Goal: Task Accomplishment & Management: Manage account settings

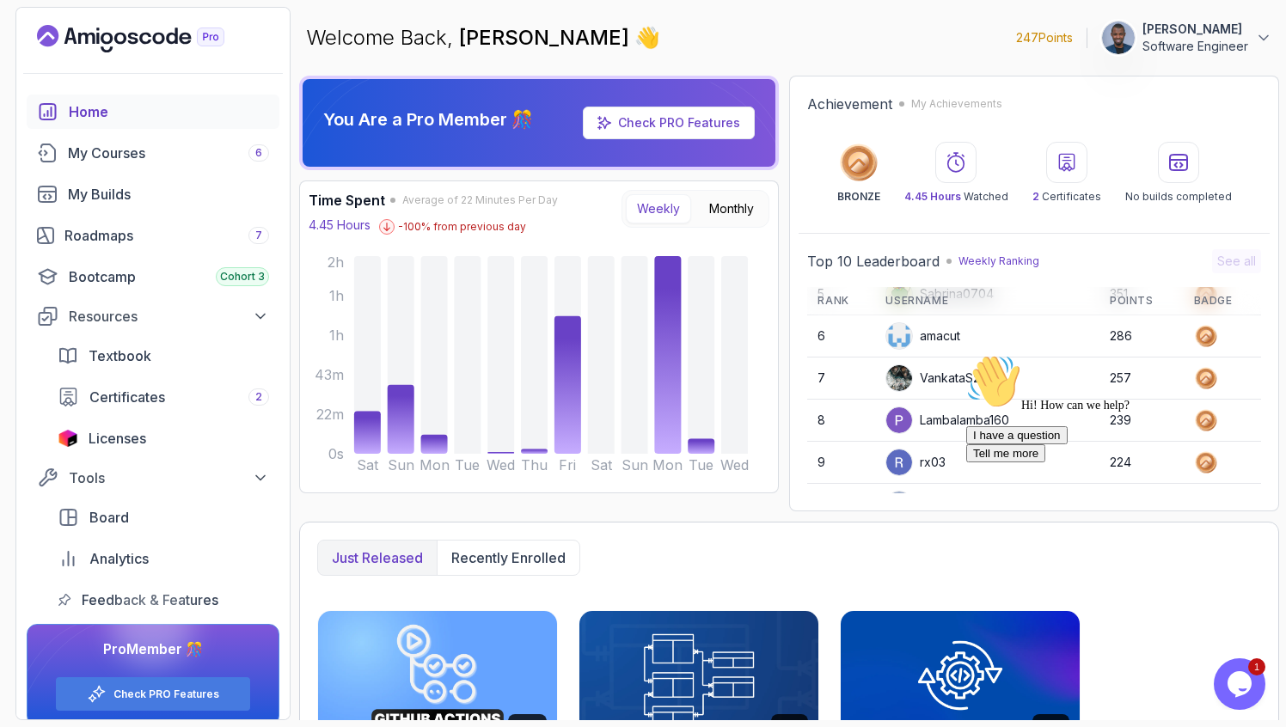
scroll to position [242, 0]
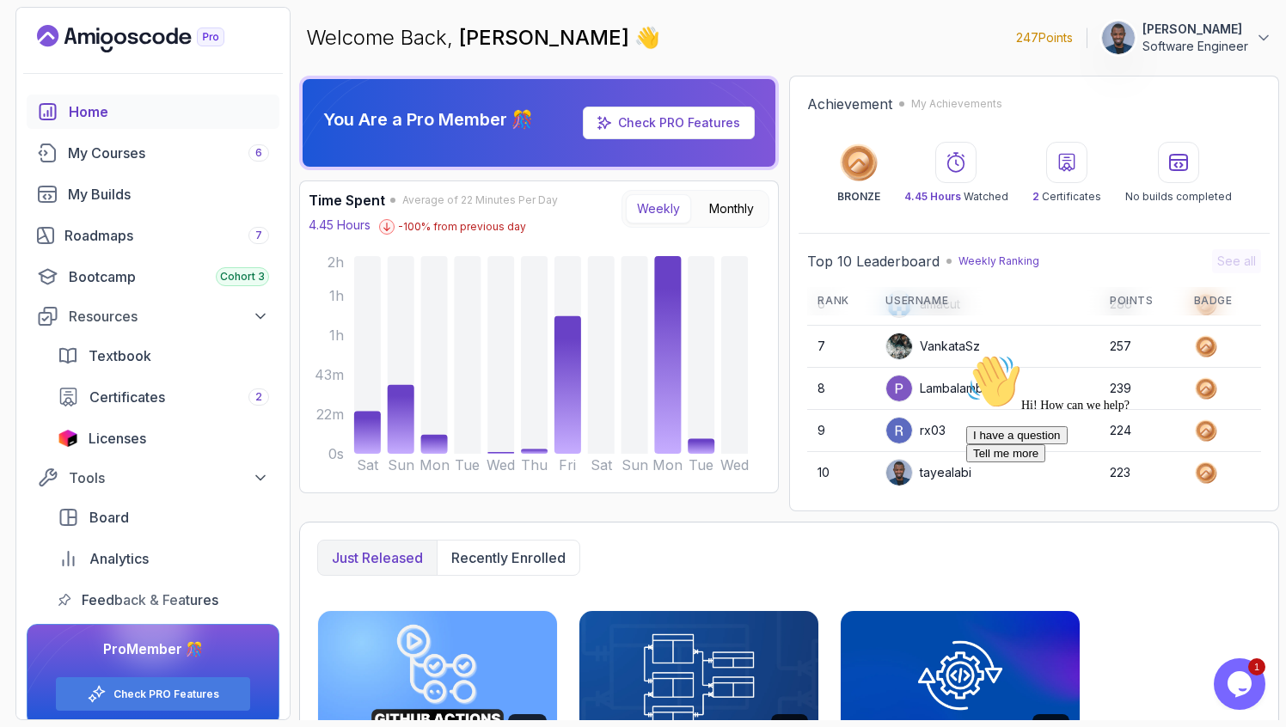
click at [983, 261] on p "Weekly Ranking" at bounding box center [999, 261] width 81 height 14
click at [894, 261] on h2 "Top 10 Leaderboard" at bounding box center [873, 261] width 132 height 21
click at [874, 107] on h2 "Achievement" at bounding box center [849, 104] width 85 height 21
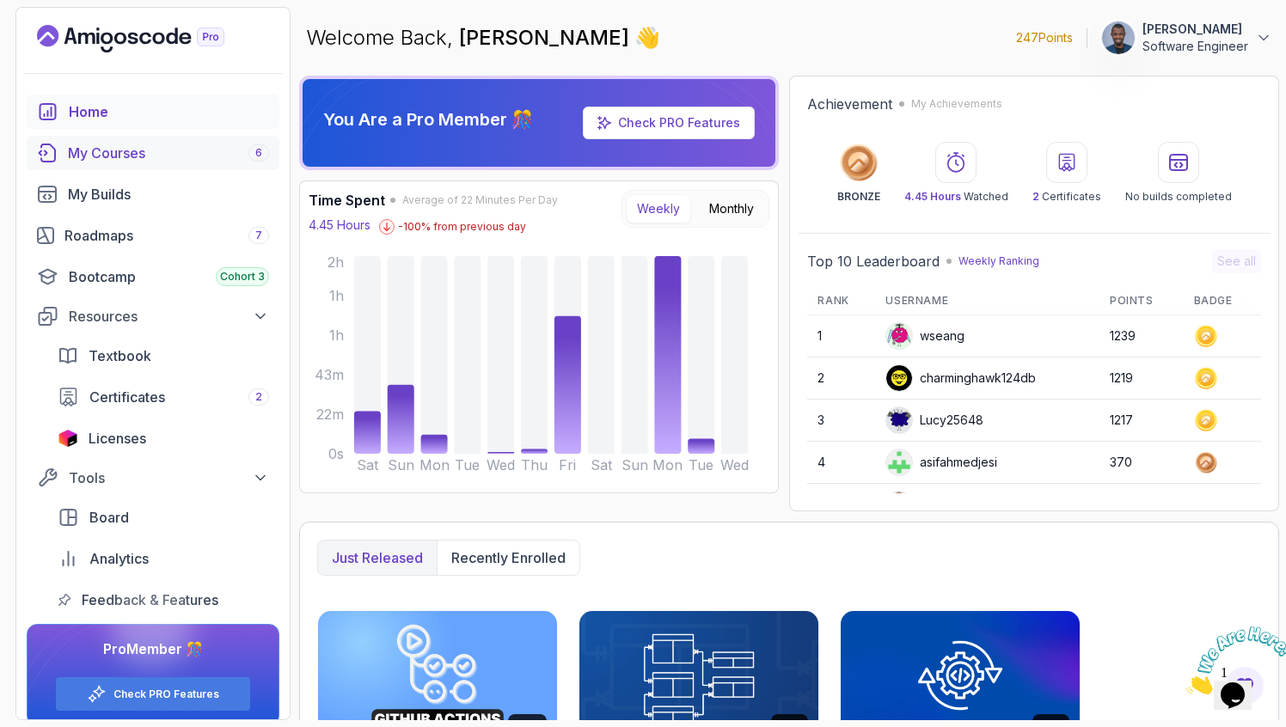
click at [114, 154] on div "My Courses 6" at bounding box center [168, 153] width 201 height 21
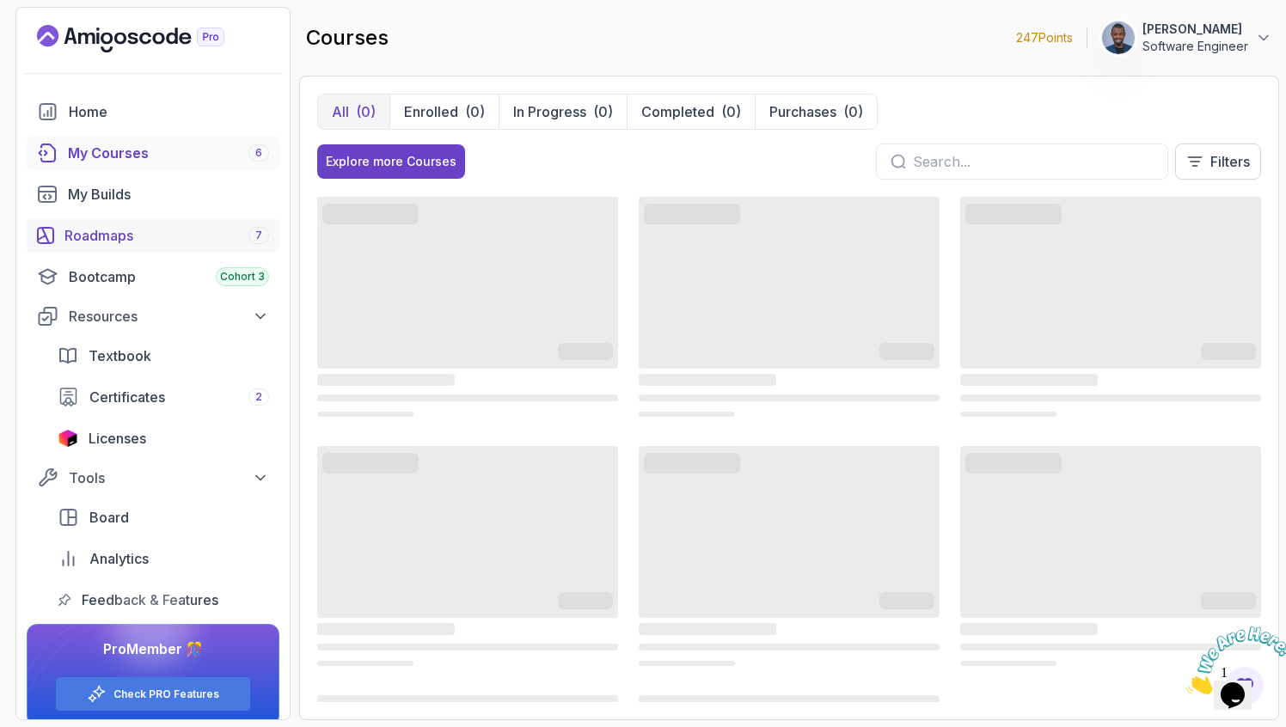
click at [169, 230] on div "Roadmaps 7" at bounding box center [166, 235] width 205 height 21
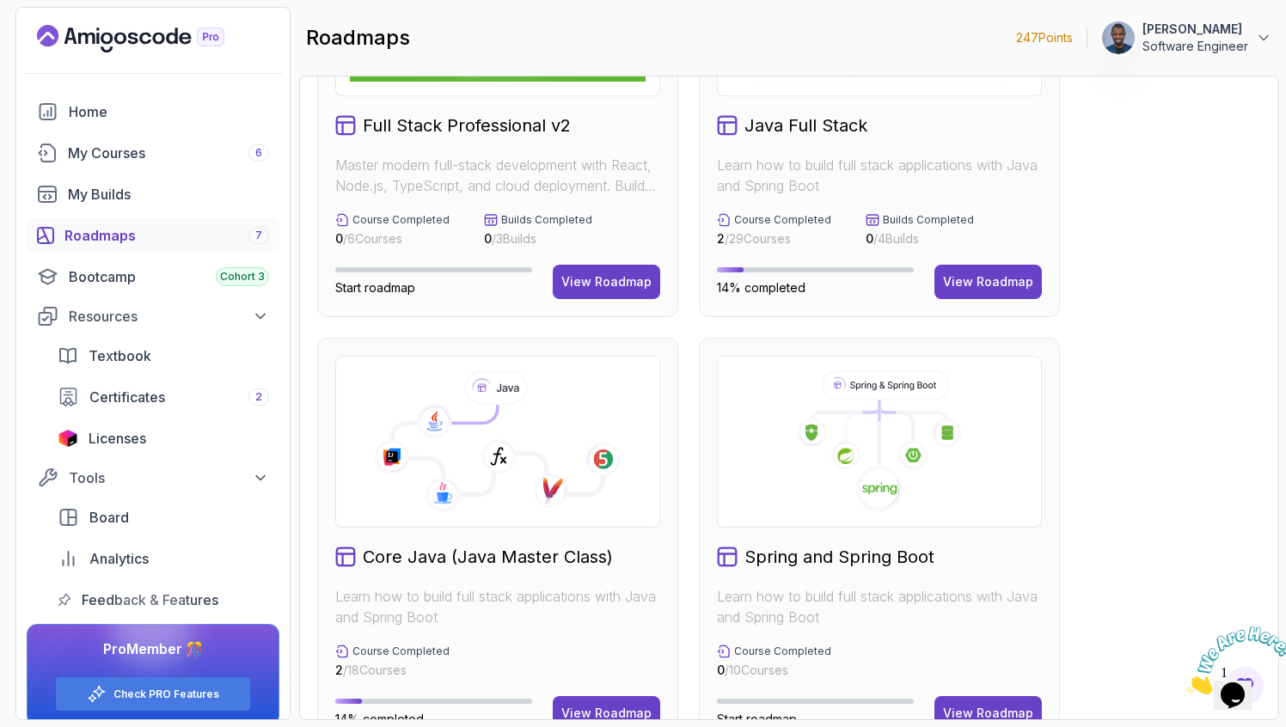
scroll to position [212, 0]
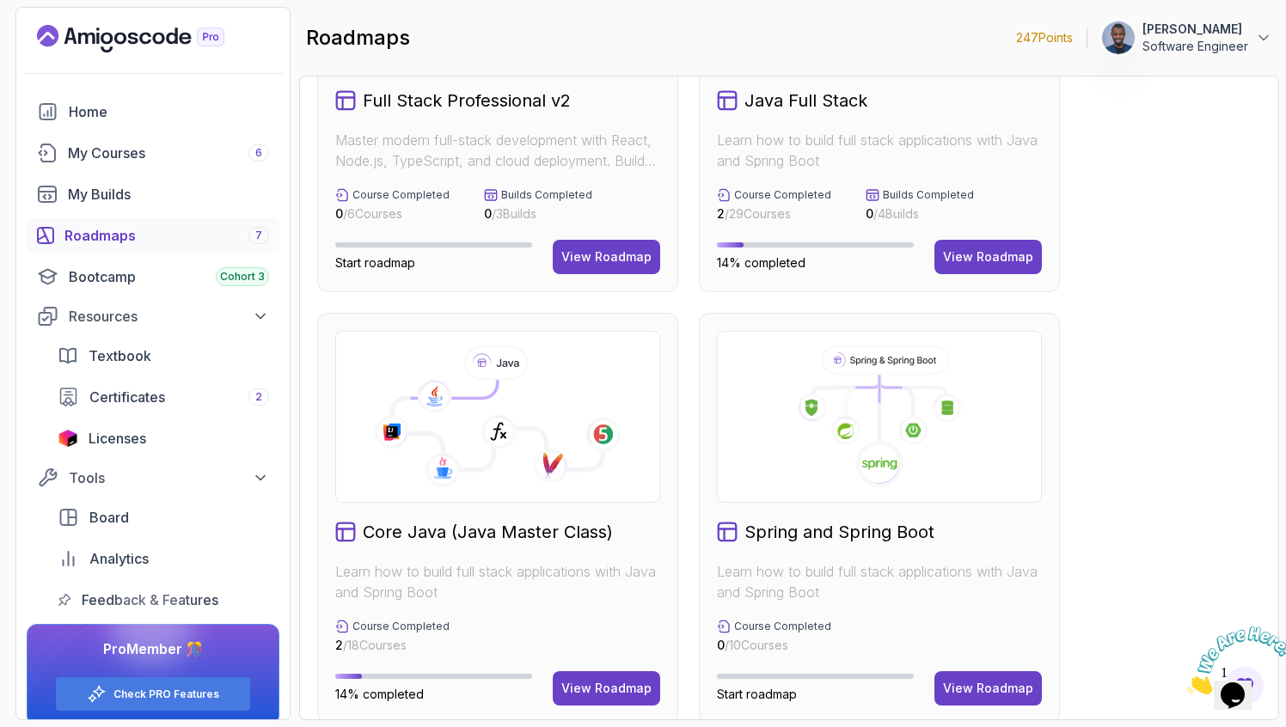
click at [439, 544] on div "Core Java (Java Master Class) Learn how to build full stack applications with J…" at bounding box center [497, 518] width 361 height 411
click at [584, 686] on div "View Roadmap" at bounding box center [606, 688] width 90 height 17
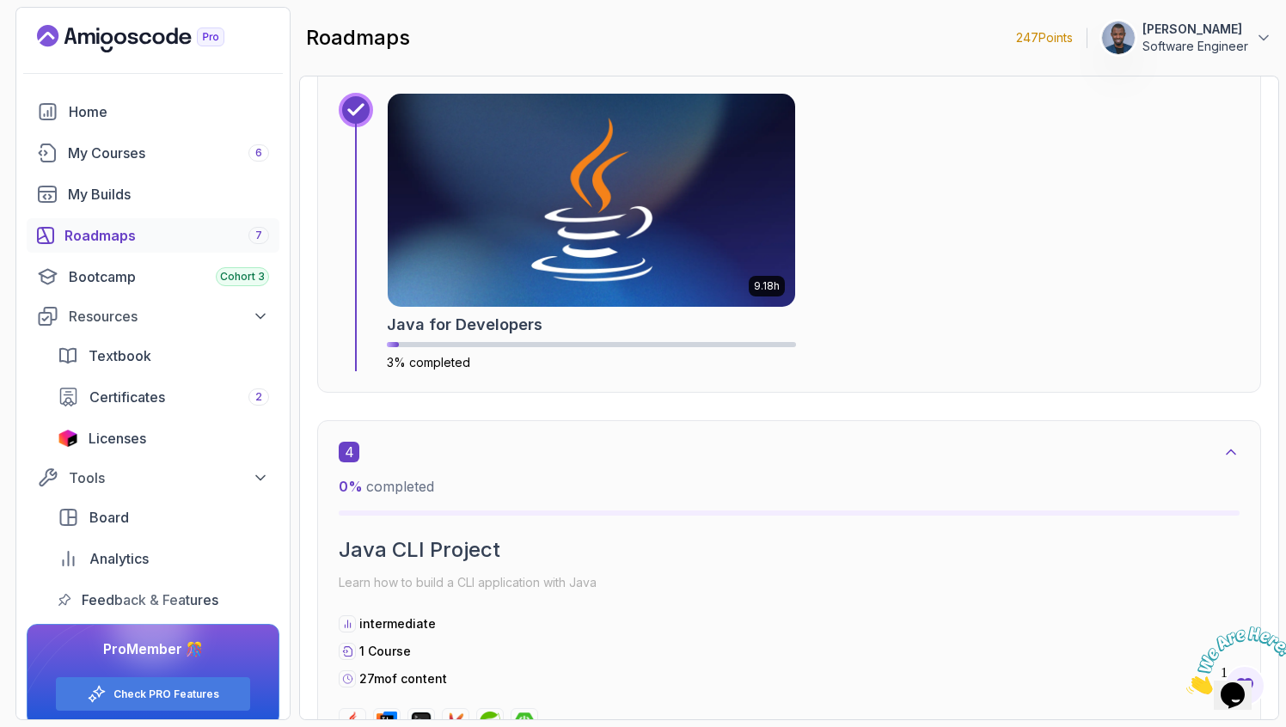
scroll to position [2066, 0]
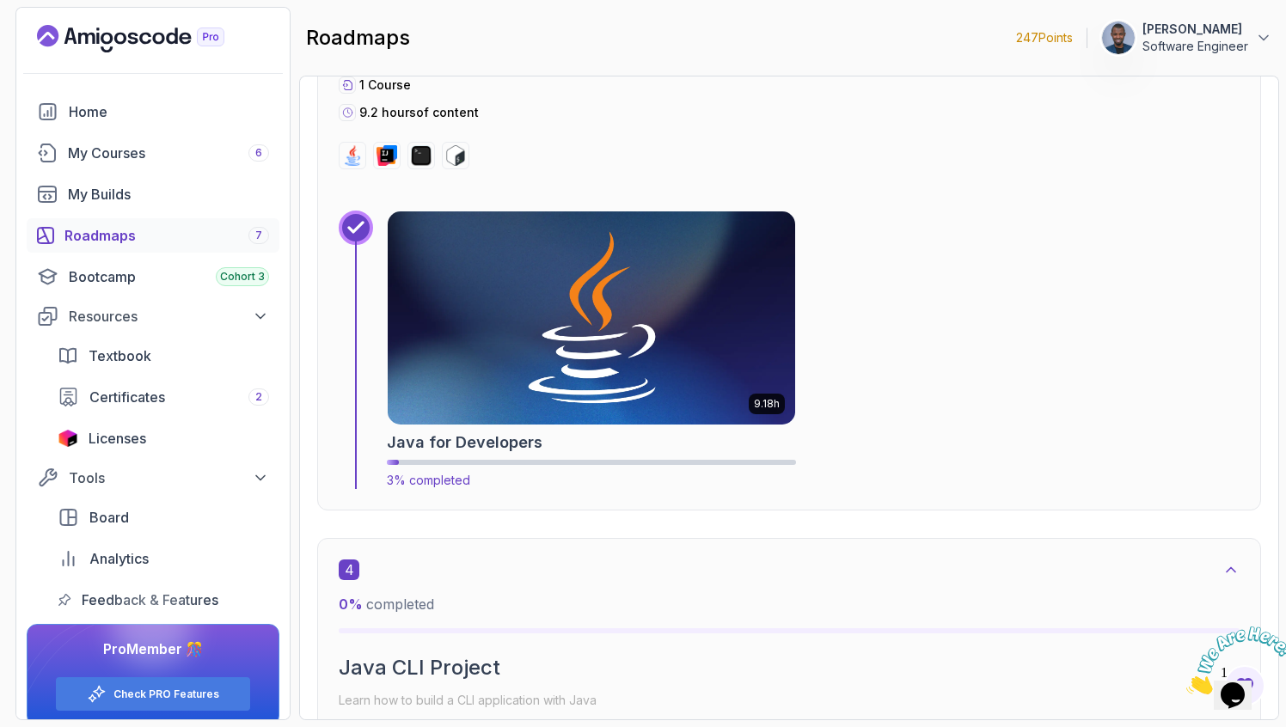
click at [490, 374] on img at bounding box center [591, 318] width 428 height 224
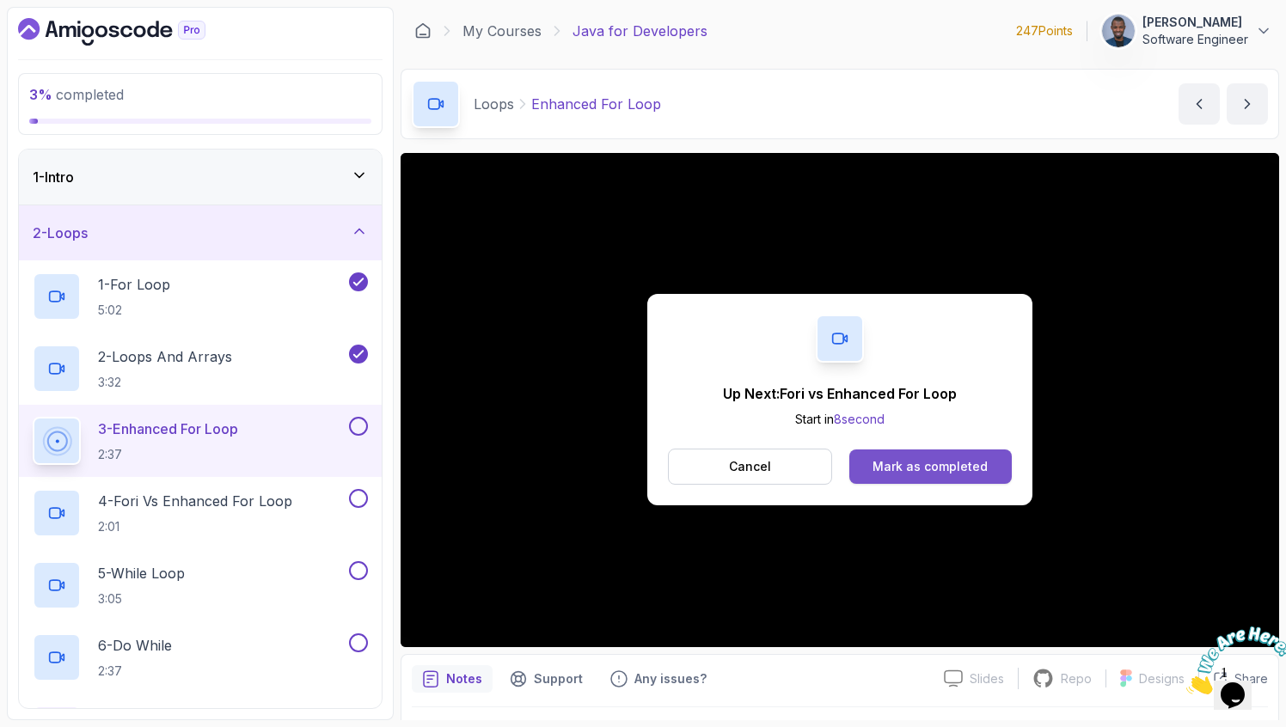
click at [933, 465] on div "Mark as completed" at bounding box center [930, 466] width 115 height 17
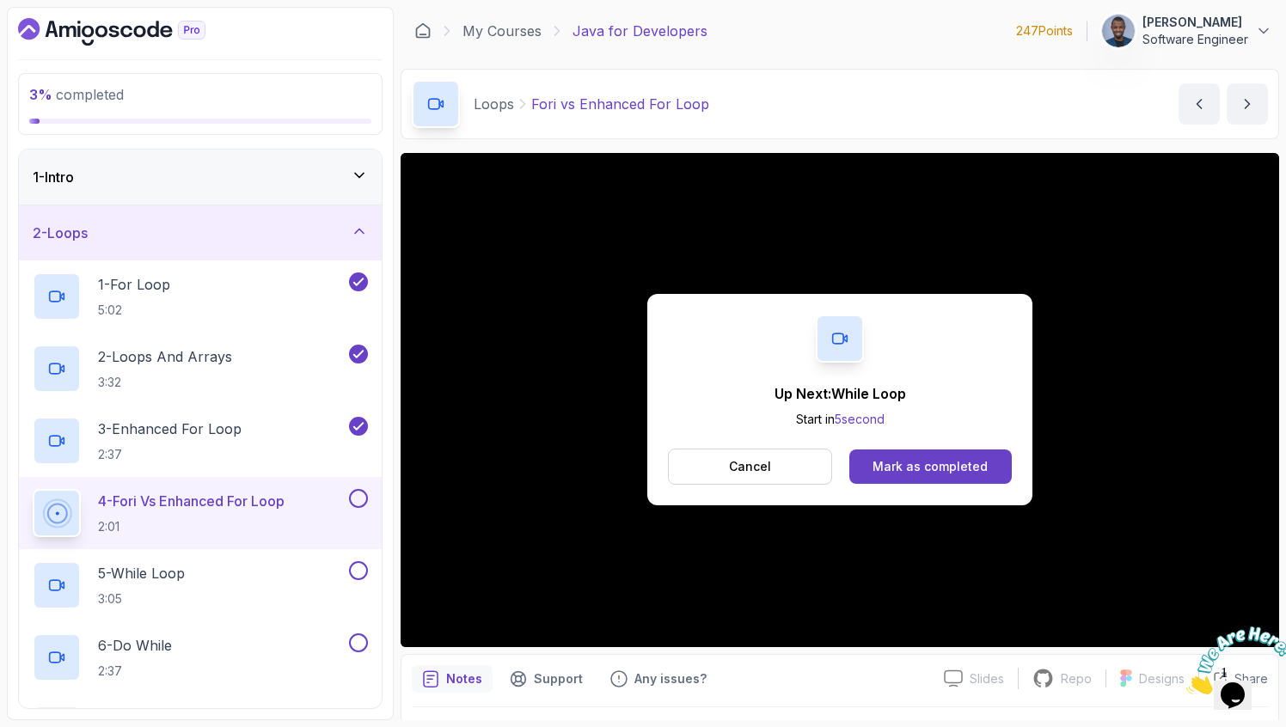
click at [933, 465] on div "Mark as completed" at bounding box center [930, 466] width 115 height 17
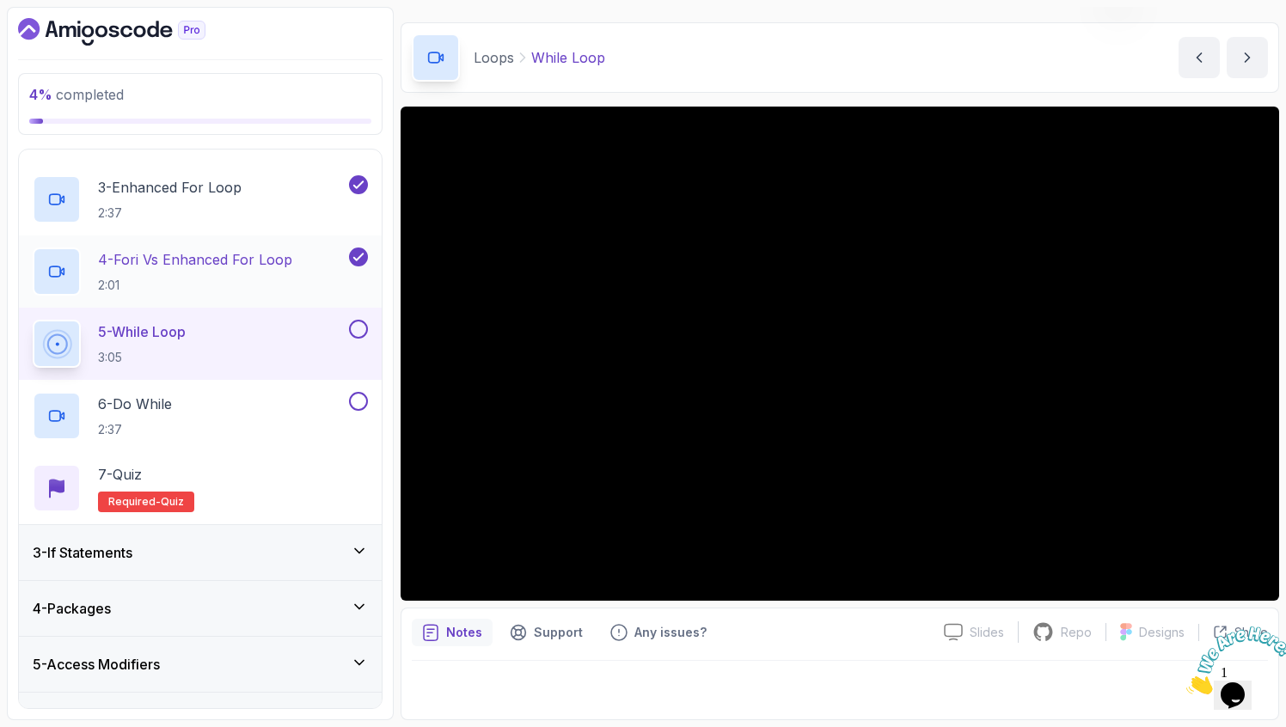
scroll to position [245, 0]
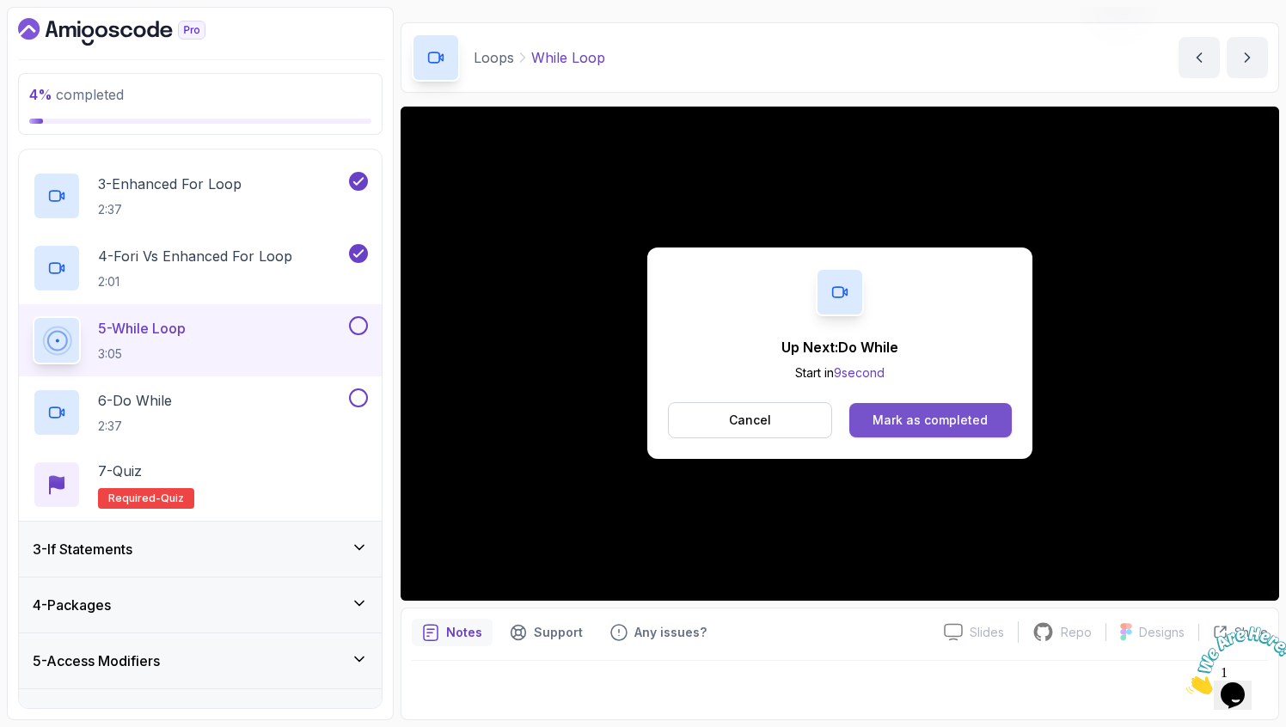
click at [931, 419] on div "Mark as completed" at bounding box center [930, 420] width 115 height 17
